Goal: Task Accomplishment & Management: Complete application form

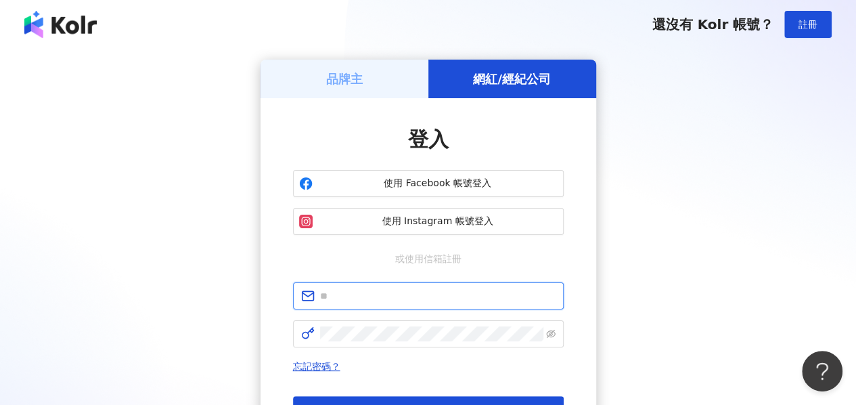
click at [348, 300] on input "text" at bounding box center [438, 295] width 236 height 15
type input "**********"
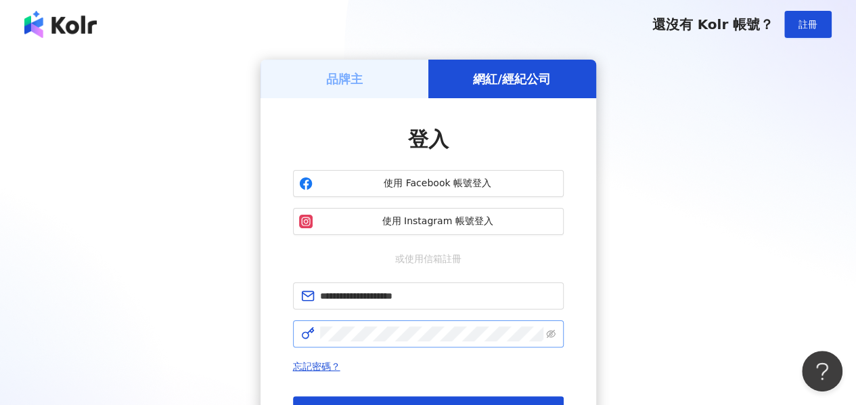
click at [347, 342] on span at bounding box center [428, 333] width 271 height 27
click at [473, 403] on button "登入" at bounding box center [428, 409] width 271 height 27
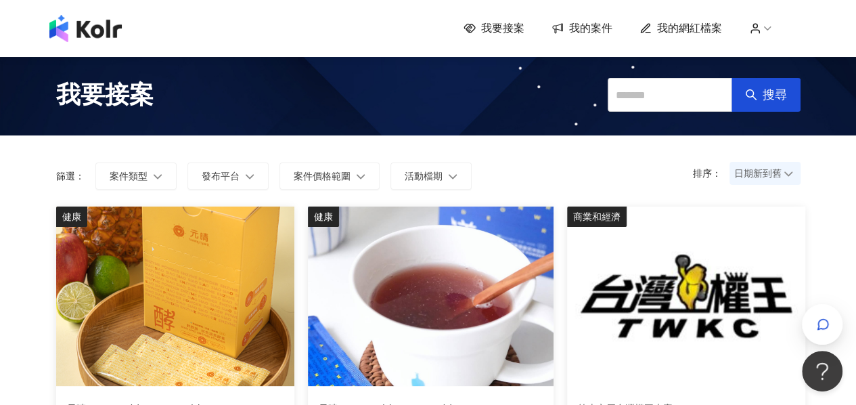
click at [543, 171] on form "排序： 日期新到舊 篩選： 案件類型 發布平台 案件價格範圍 活動檔期" at bounding box center [428, 175] width 745 height 27
click at [814, 316] on div "button" at bounding box center [823, 324] width 18 height 30
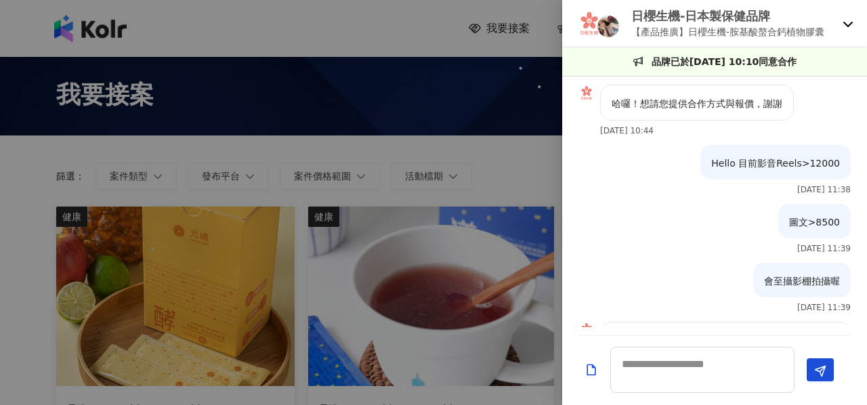
scroll to position [454, 0]
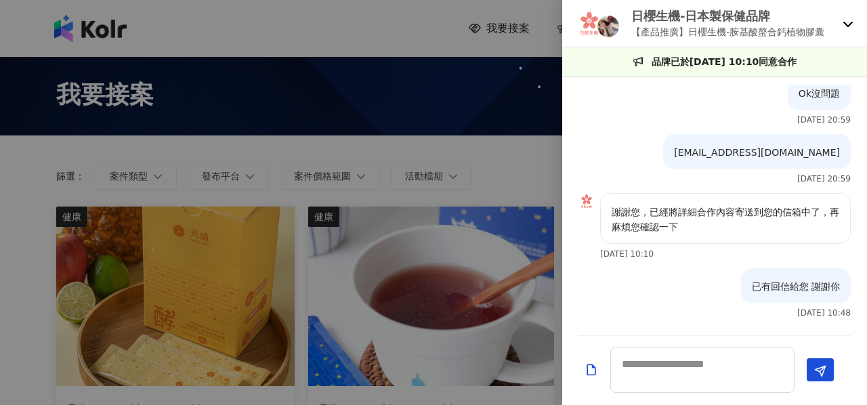
click at [814, 316] on div "已有回信給您 謝謝你 2024/9/11 10:48" at bounding box center [796, 292] width 110 height 49
click at [837, 42] on div "日櫻生機-日本製保健品牌 【產品推廣】日櫻生機-胺基酸螯合鈣植物膠囊" at bounding box center [714, 23] width 305 height 47
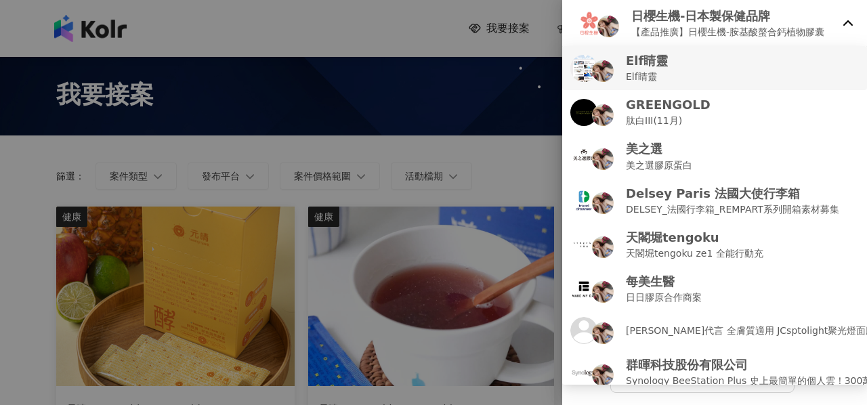
click at [708, 71] on div "Elf睛靈 Elf睛靈" at bounding box center [714, 68] width 288 height 32
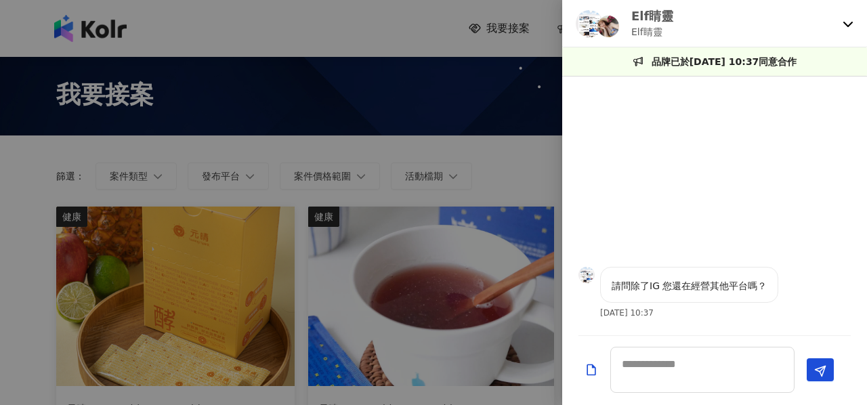
scroll to position [0, 0]
click at [636, 359] on textarea at bounding box center [702, 370] width 184 height 46
type textarea "*"
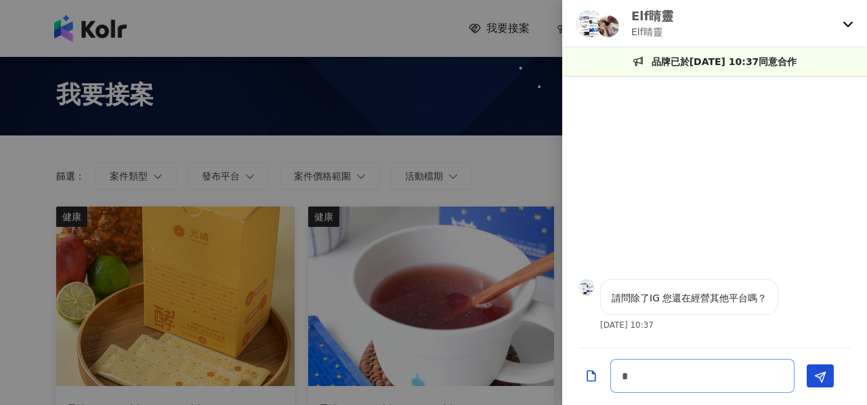
click at [636, 359] on textarea "*" at bounding box center [702, 376] width 184 height 34
type textarea "*"
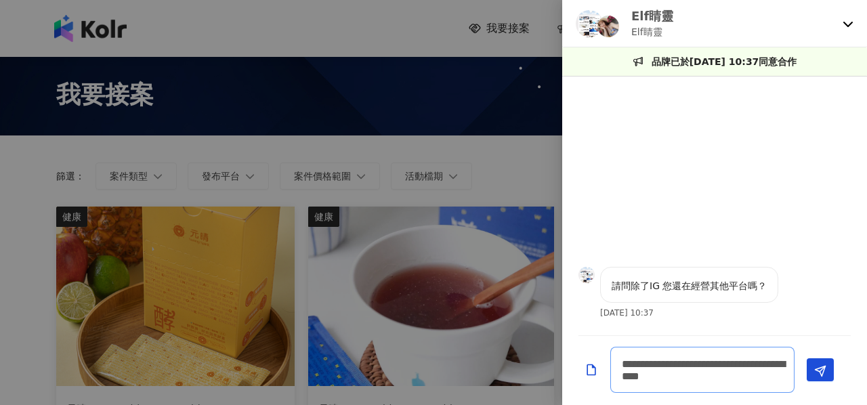
type textarea "**********"
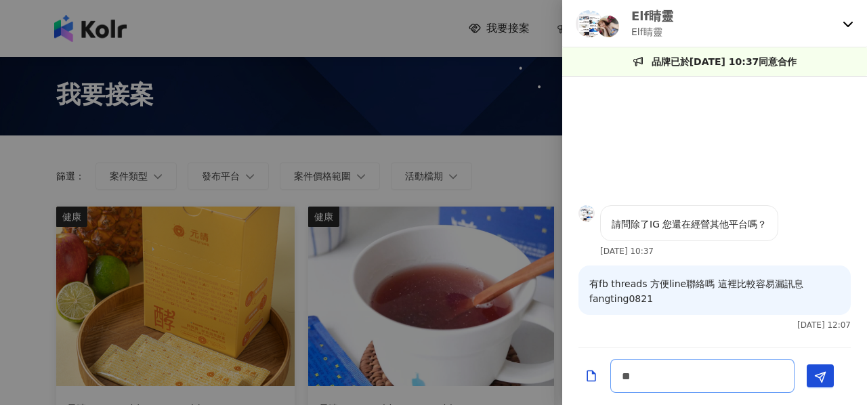
type textarea "*"
type textarea "**"
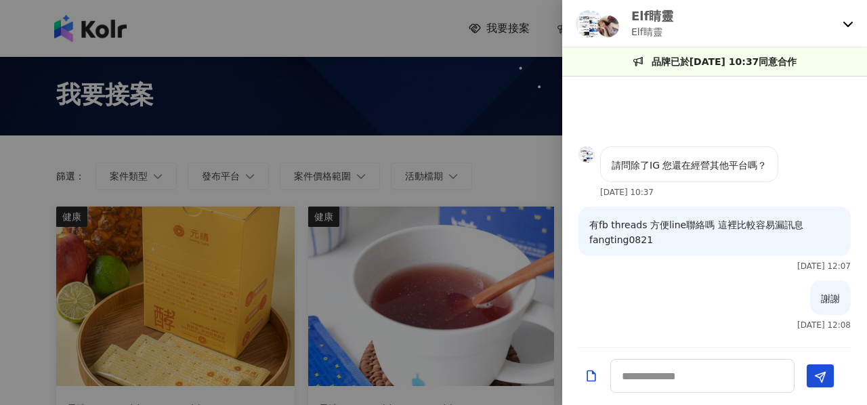
click at [848, 28] on icon at bounding box center [847, 23] width 11 height 11
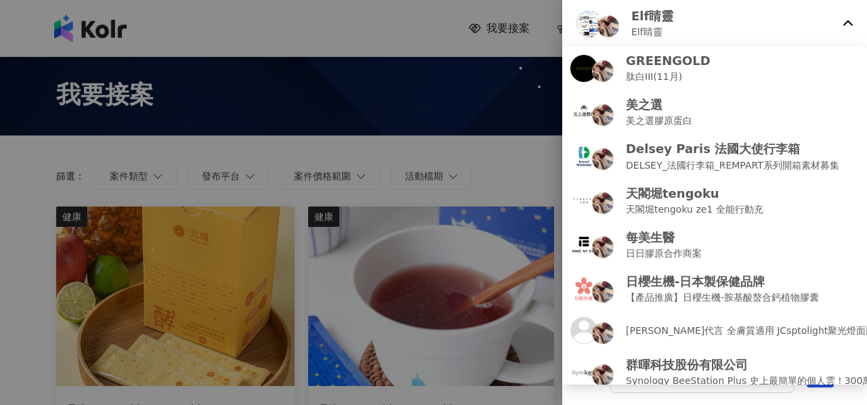
click at [843, 28] on icon at bounding box center [847, 23] width 11 height 11
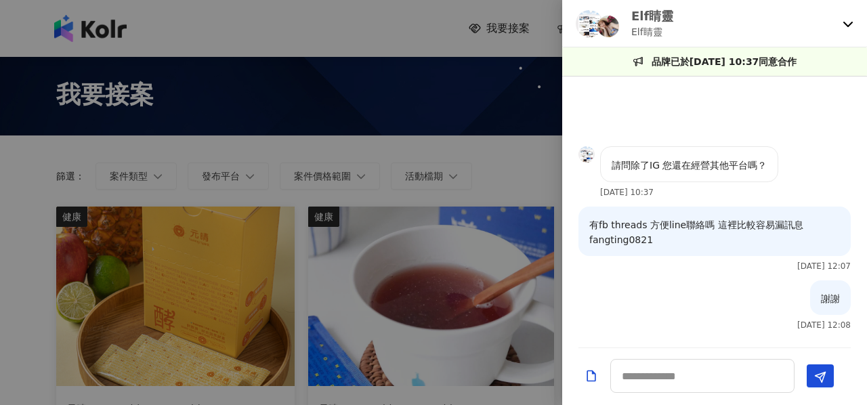
click at [842, 26] on icon at bounding box center [847, 23] width 11 height 11
click at [529, 147] on div at bounding box center [433, 202] width 867 height 405
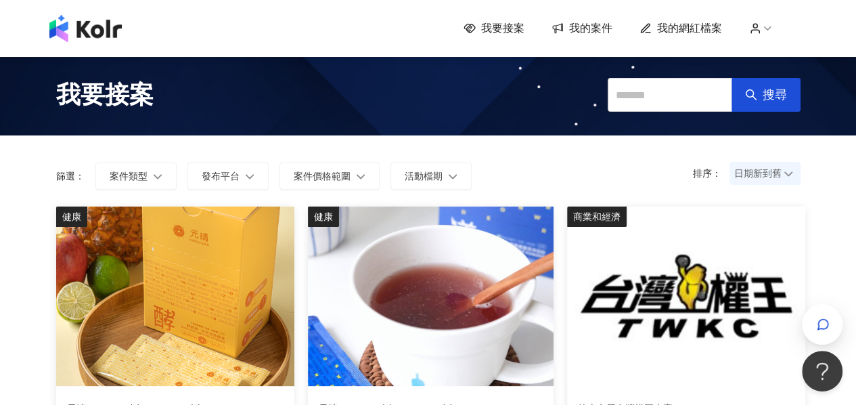
click at [588, 32] on span "我的案件" at bounding box center [590, 28] width 43 height 15
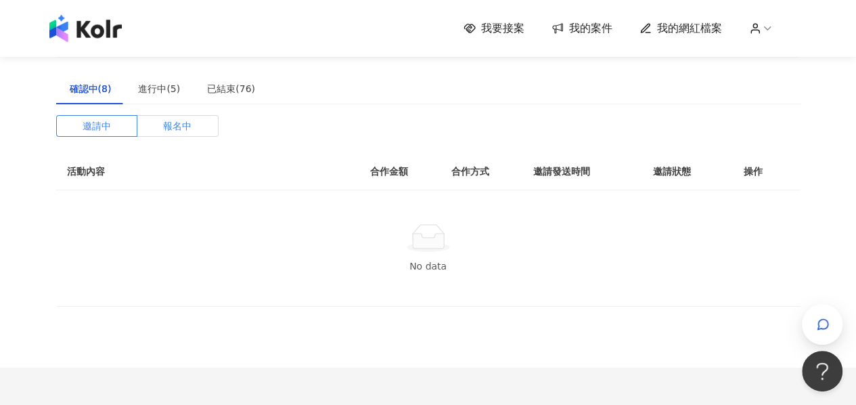
click at [154, 134] on label "報名中" at bounding box center [177, 126] width 81 height 22
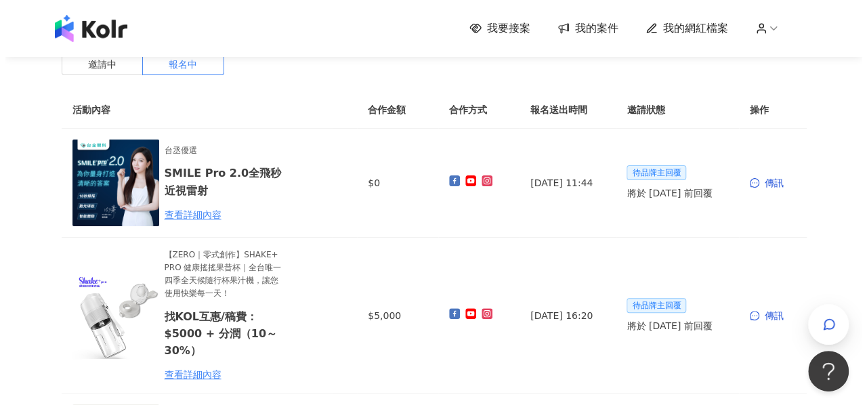
scroll to position [21, 0]
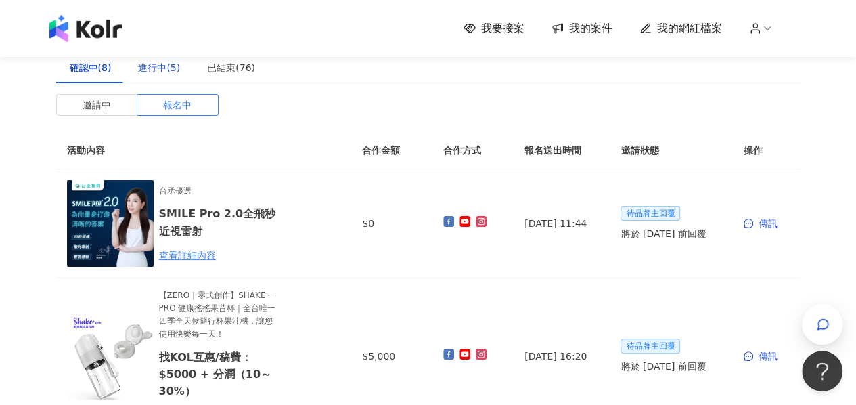
click at [154, 64] on div "進行中(5)" at bounding box center [159, 67] width 42 height 15
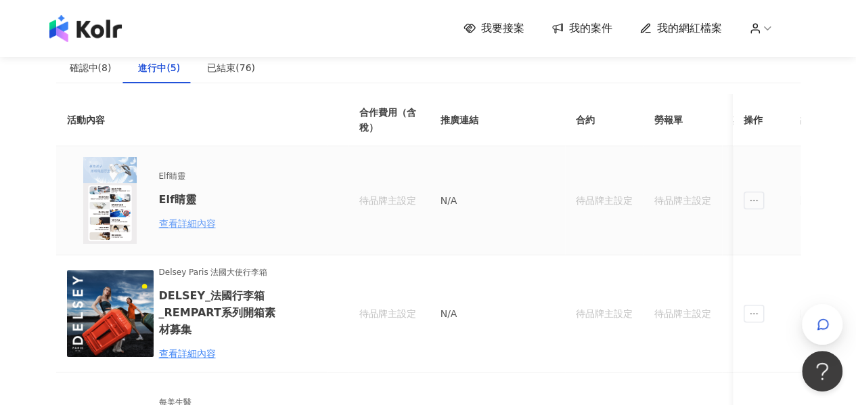
click at [186, 217] on div "查看詳細內容" at bounding box center [218, 223] width 118 height 15
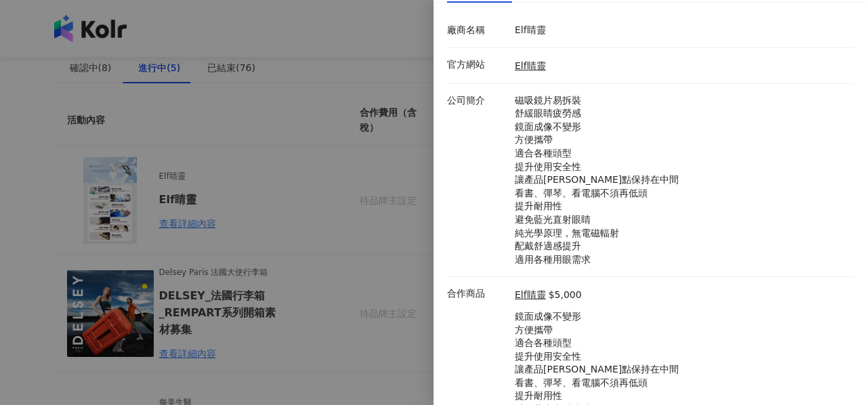
scroll to position [174, 0]
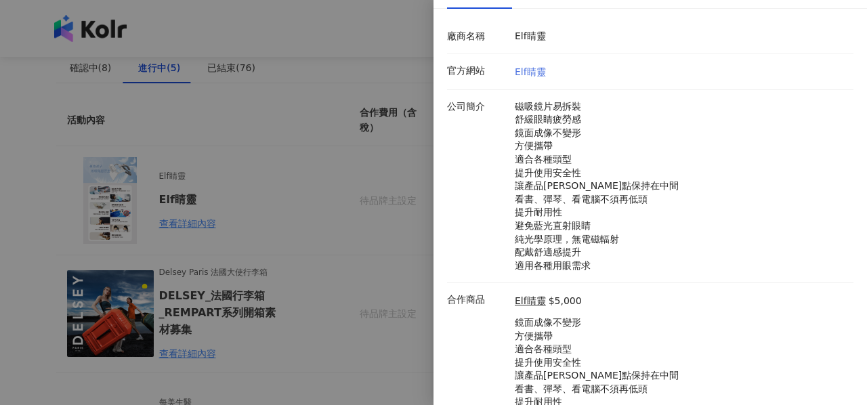
click at [519, 68] on link "Elf睛靈" at bounding box center [529, 71] width 31 height 11
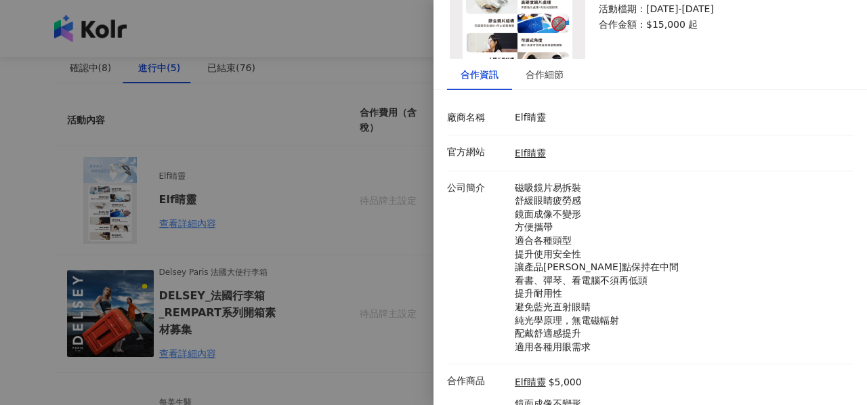
scroll to position [0, 0]
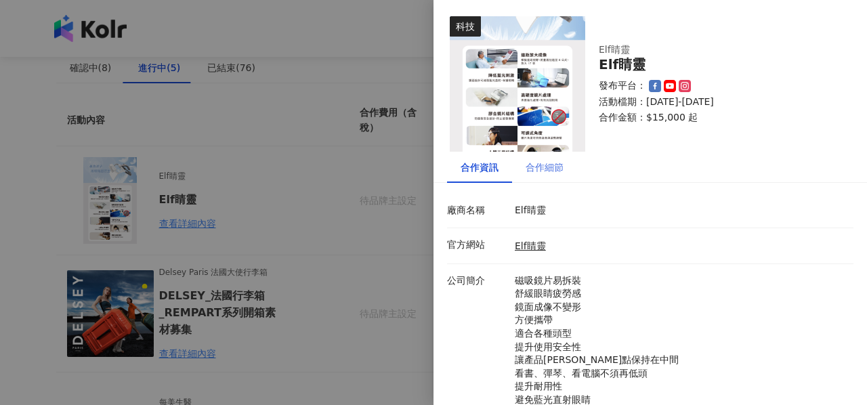
click at [544, 156] on div "合作細節" at bounding box center [544, 167] width 65 height 31
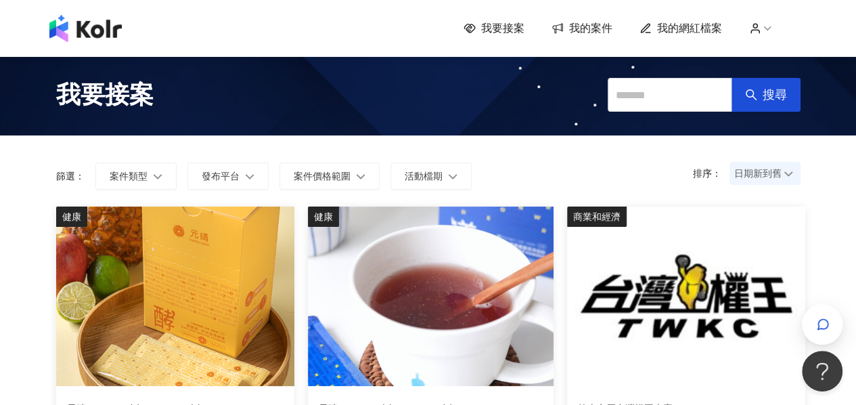
drag, startPoint x: 150, startPoint y: 0, endPoint x: 516, endPoint y: 28, distance: 367.3
click at [516, 28] on span "我要接案" at bounding box center [502, 28] width 43 height 15
